Goal: Information Seeking & Learning: Learn about a topic

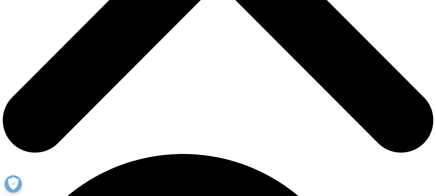
scroll to position [278, 0]
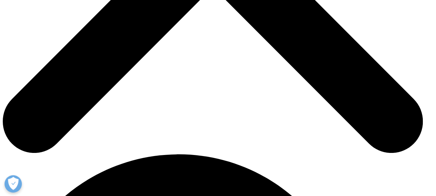
scroll to position [104, 0]
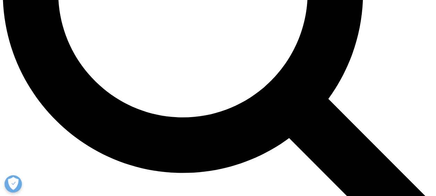
scroll to position [645, 0]
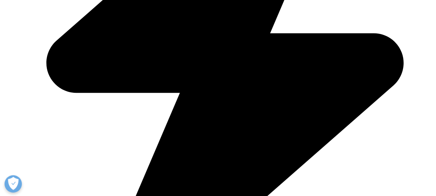
scroll to position [1096, 0]
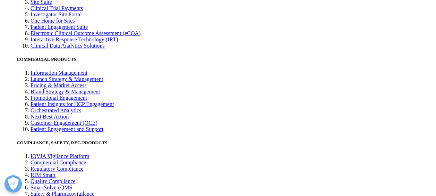
scroll to position [1513, 0]
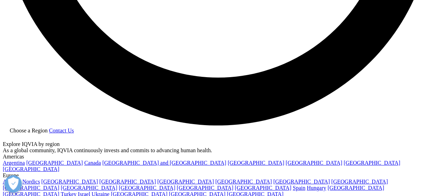
scroll to position [1180, 0]
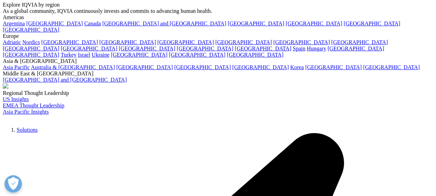
scroll to position [1354, 0]
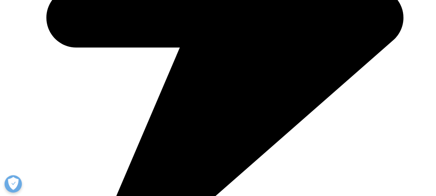
scroll to position [1680, 0]
